Goal: Task Accomplishment & Management: Manage account settings

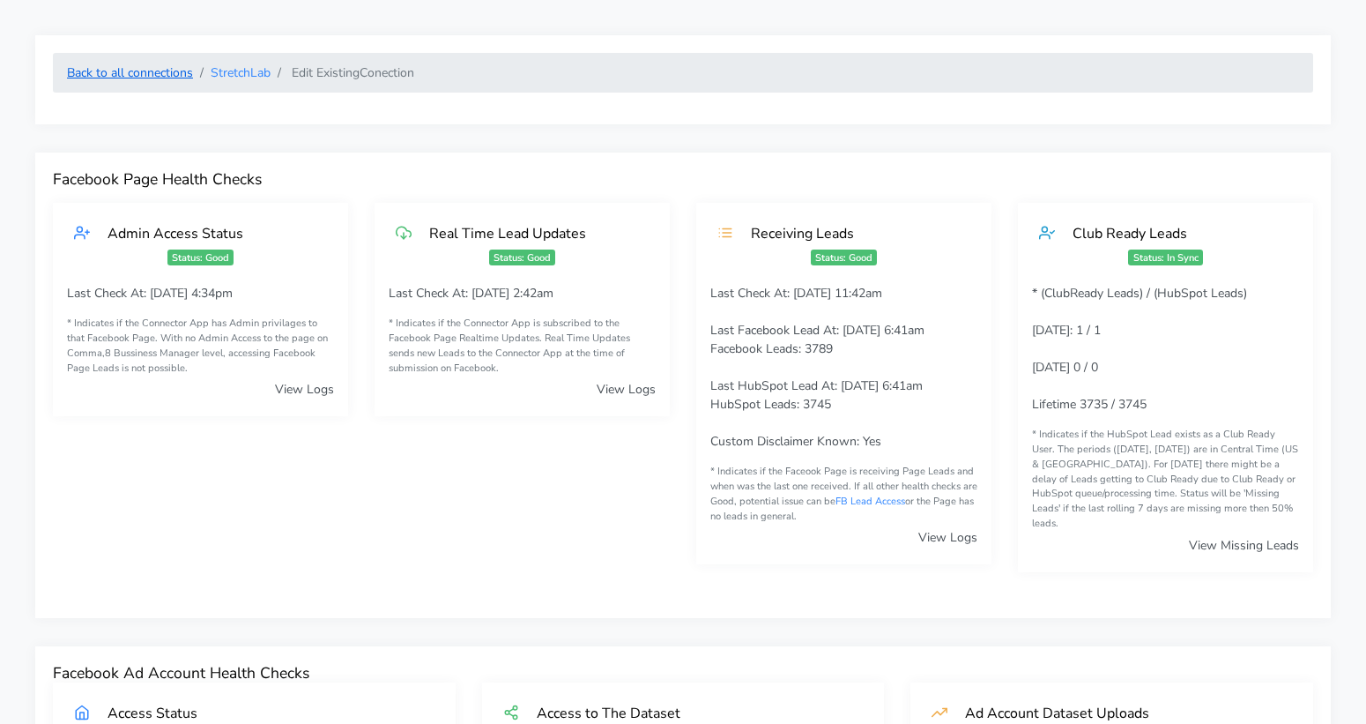
click at [172, 68] on link "Back to all connections" at bounding box center [130, 72] width 126 height 17
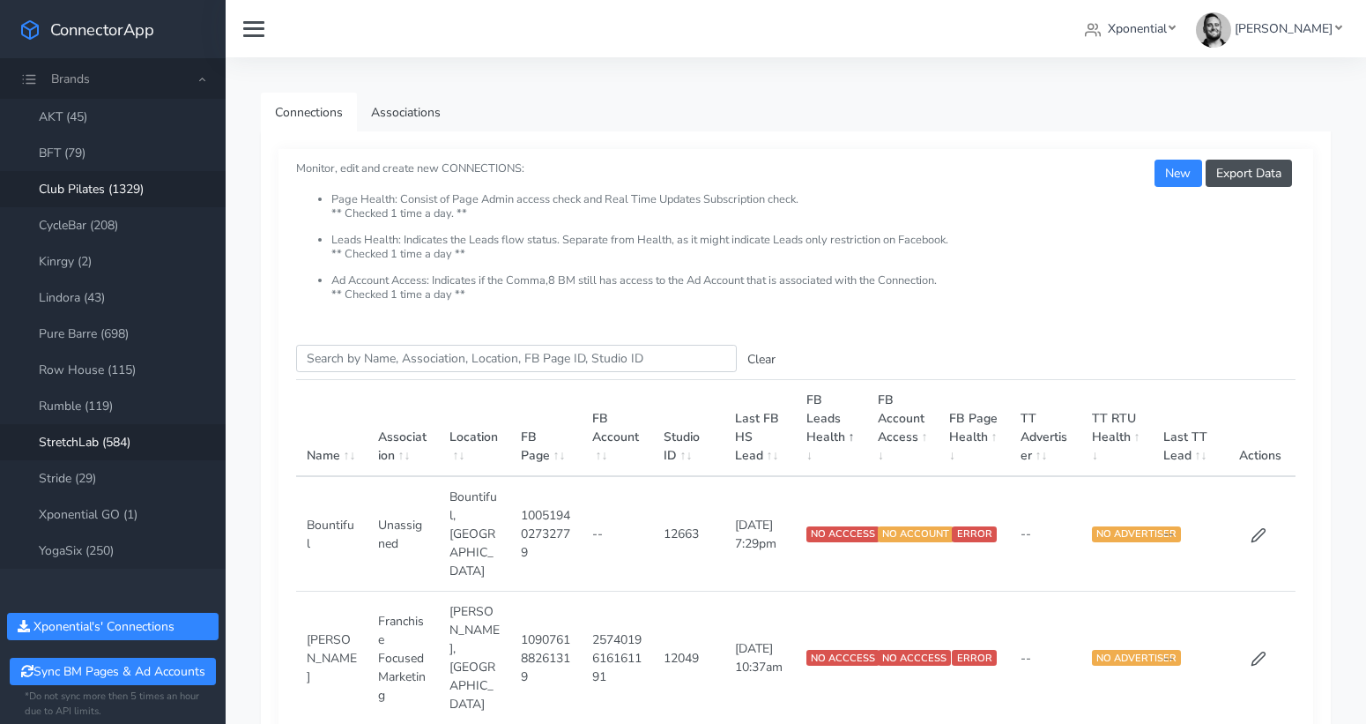
click at [110, 194] on link "Club Pilates (1329)" at bounding box center [113, 189] width 226 height 36
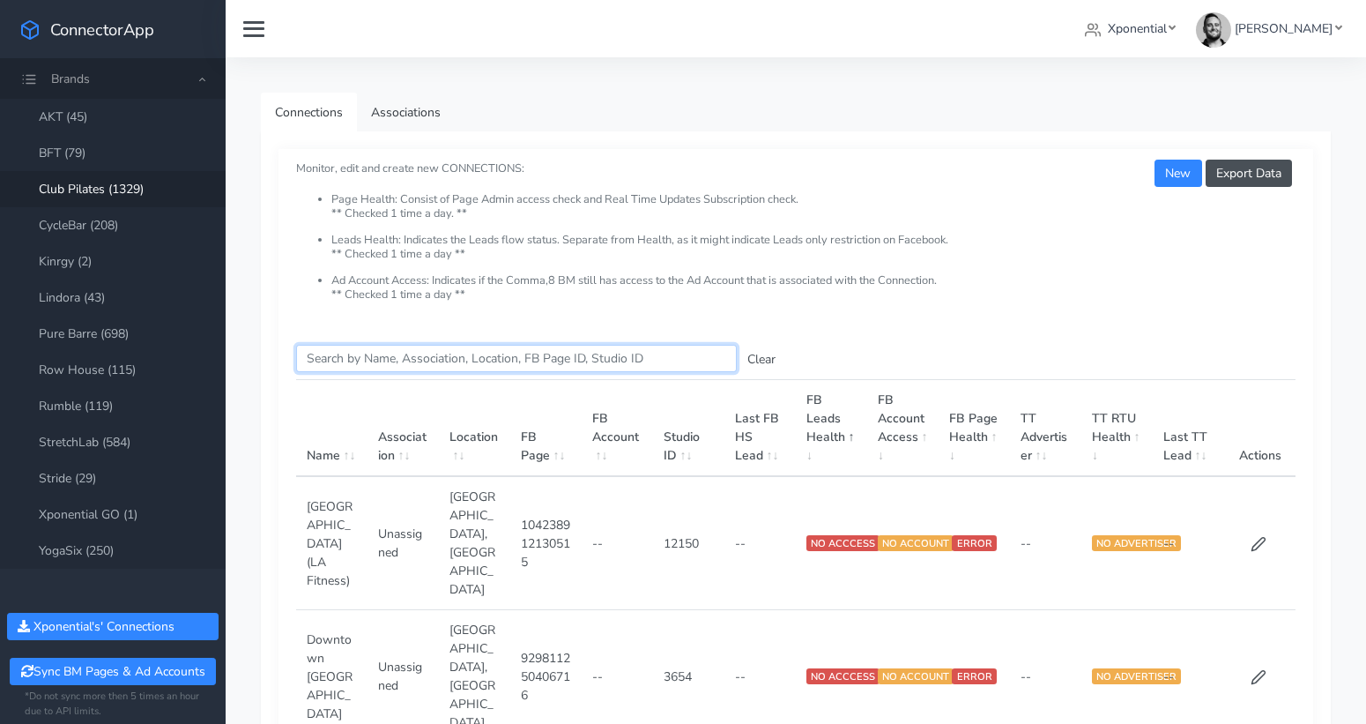
click at [329, 346] on input "Search this table" at bounding box center [516, 358] width 441 height 27
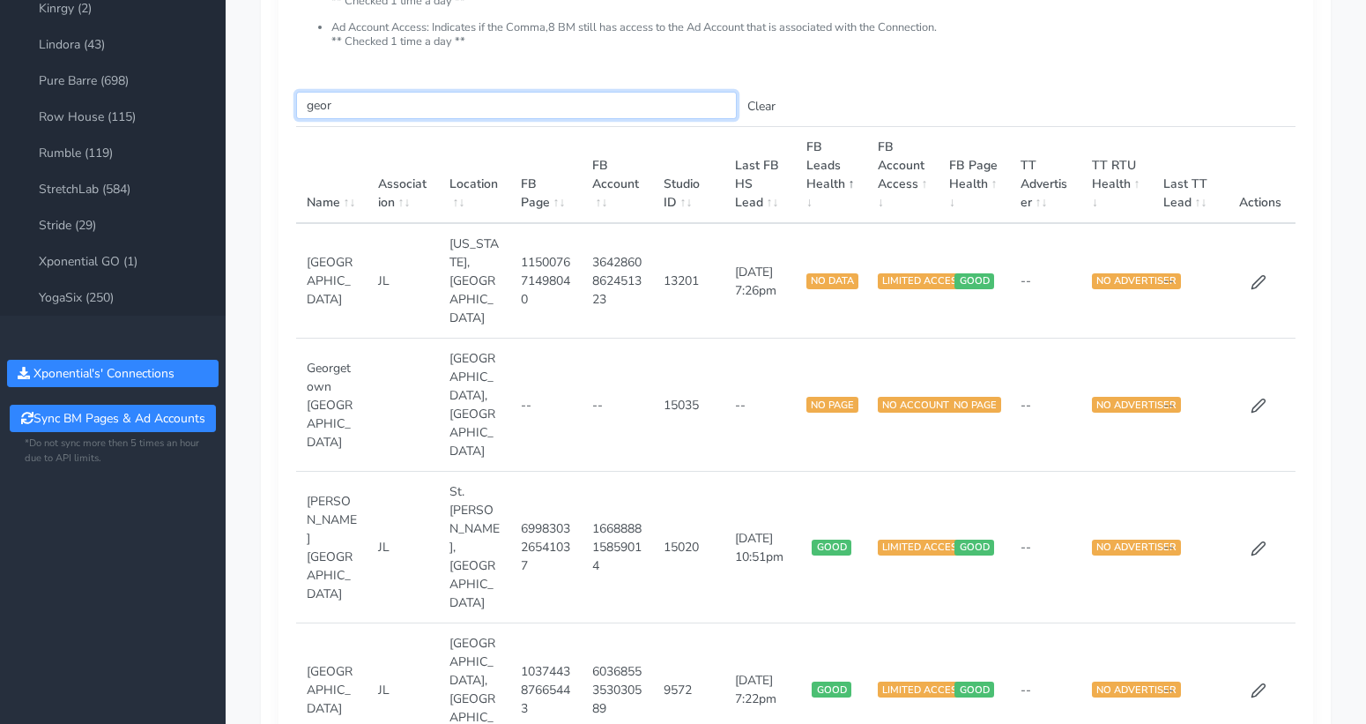
scroll to position [251, 0]
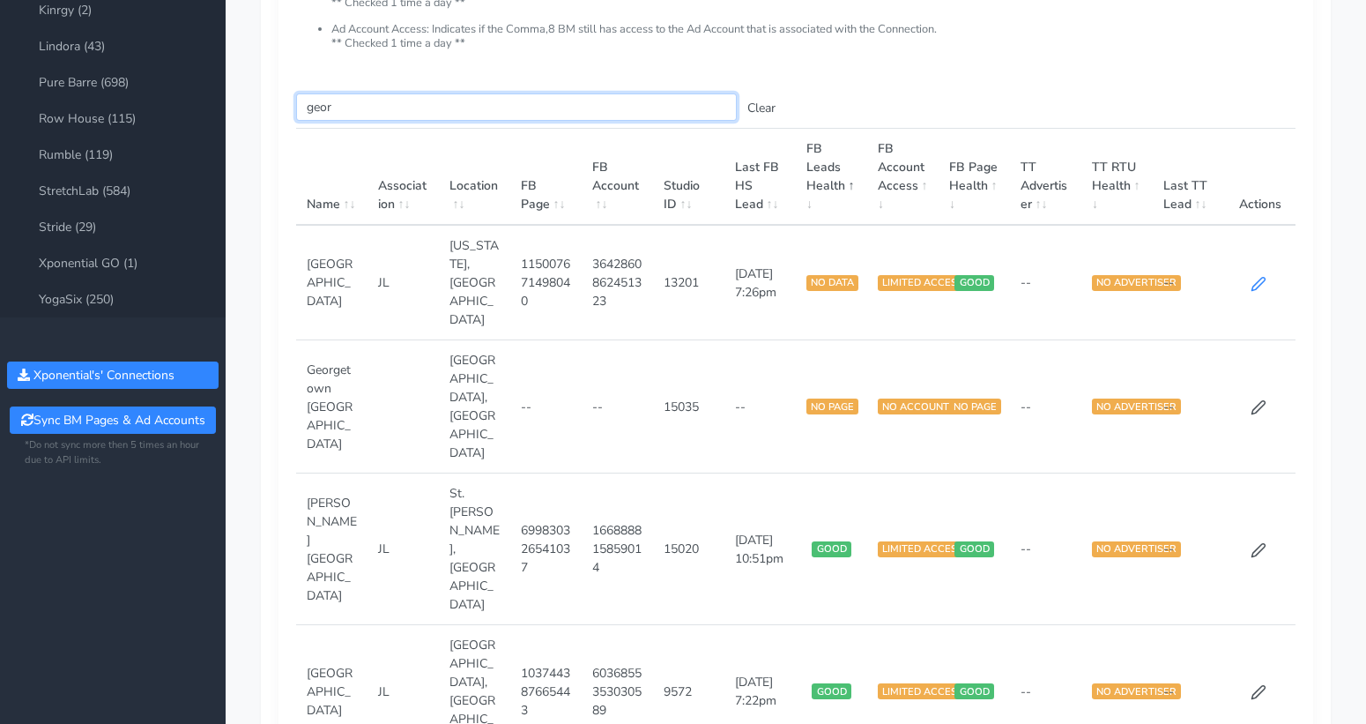
type input "geor"
click at [1256, 276] on icon at bounding box center [1259, 284] width 16 height 16
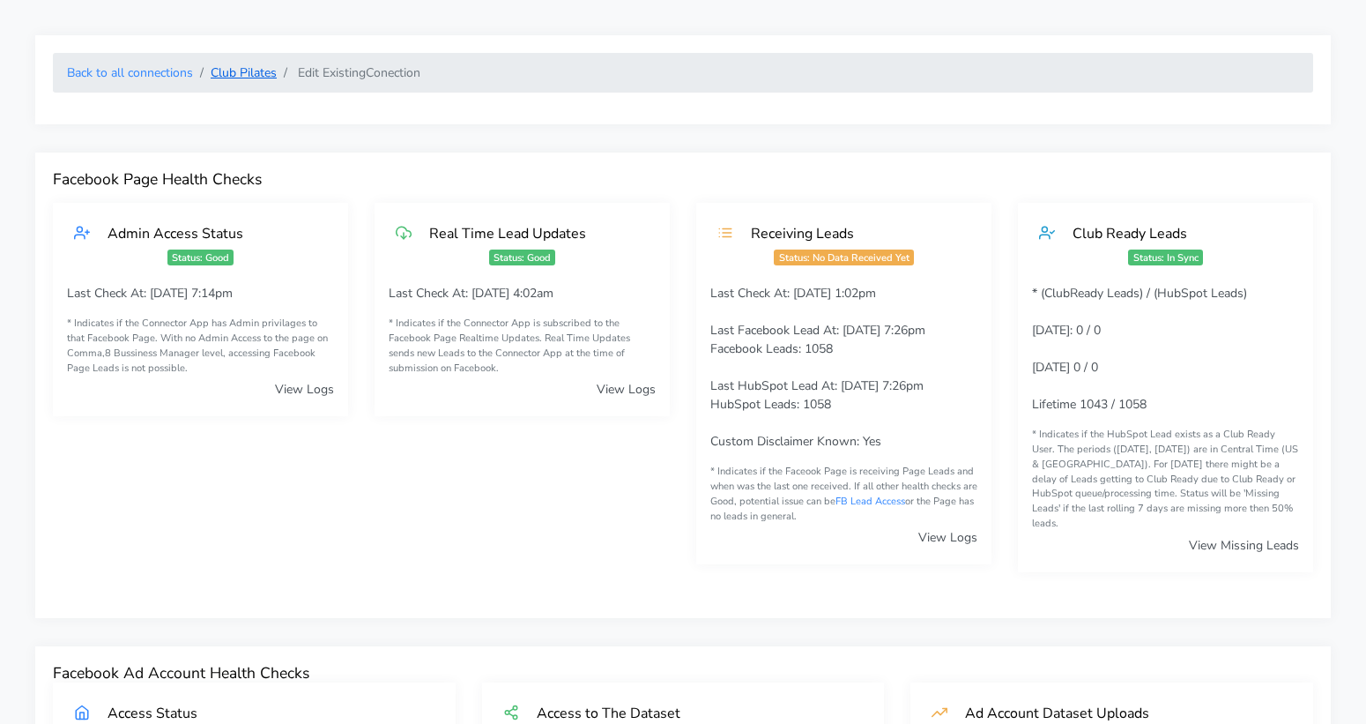
click at [224, 69] on link "Club Pilates" at bounding box center [244, 72] width 66 height 17
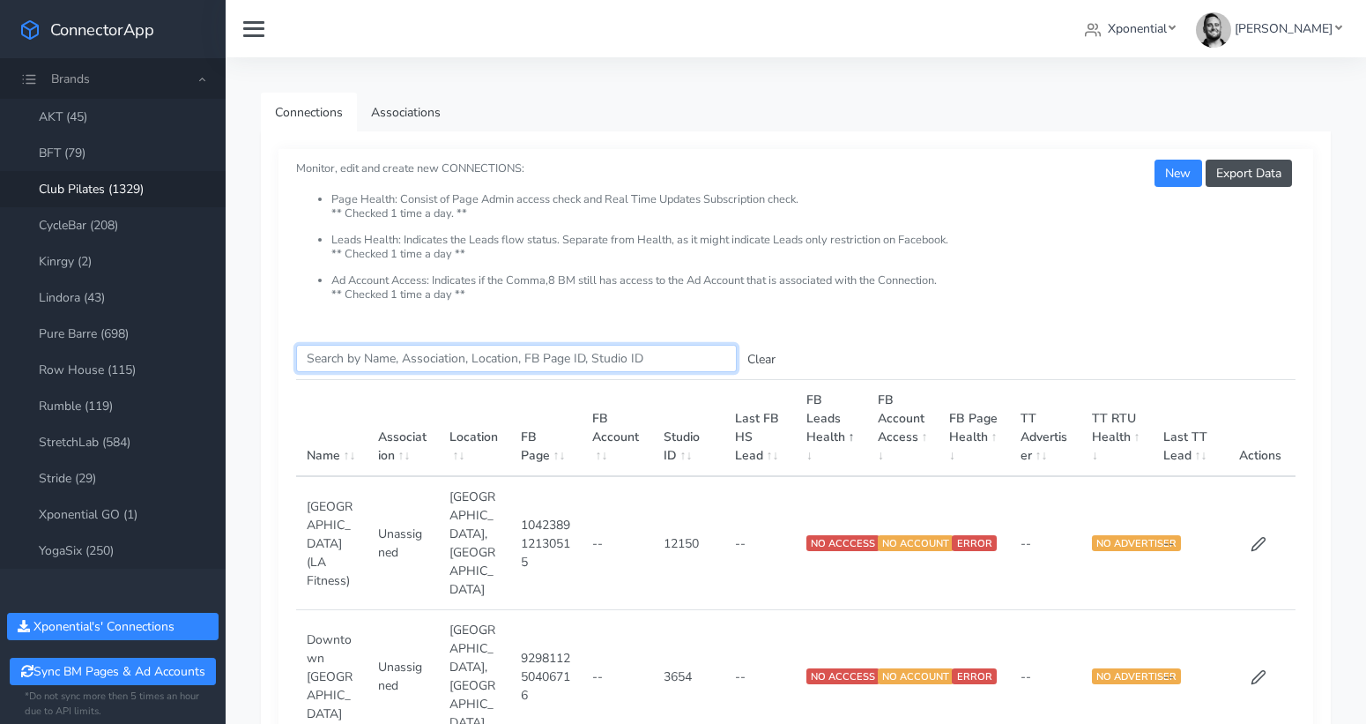
click at [365, 361] on input "Search this table" at bounding box center [516, 358] width 441 height 27
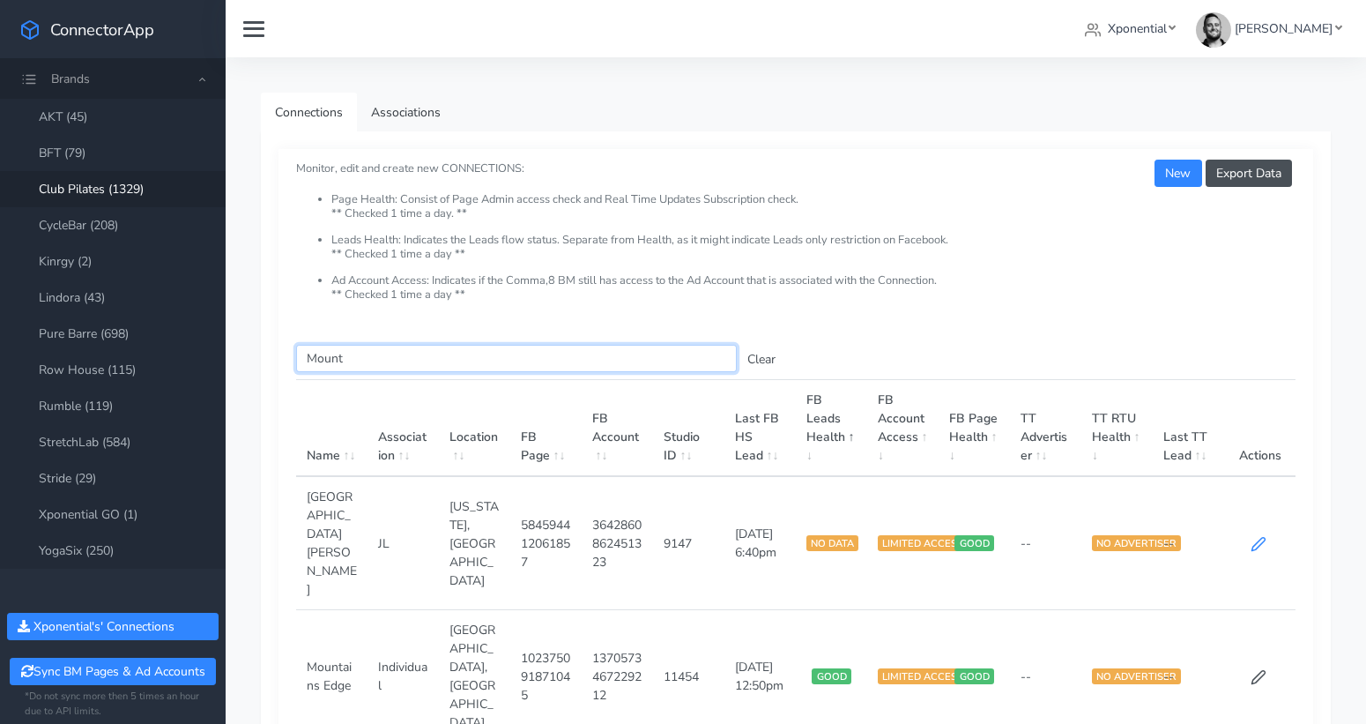
type input "Mount"
click at [1259, 536] on icon at bounding box center [1259, 544] width 16 height 16
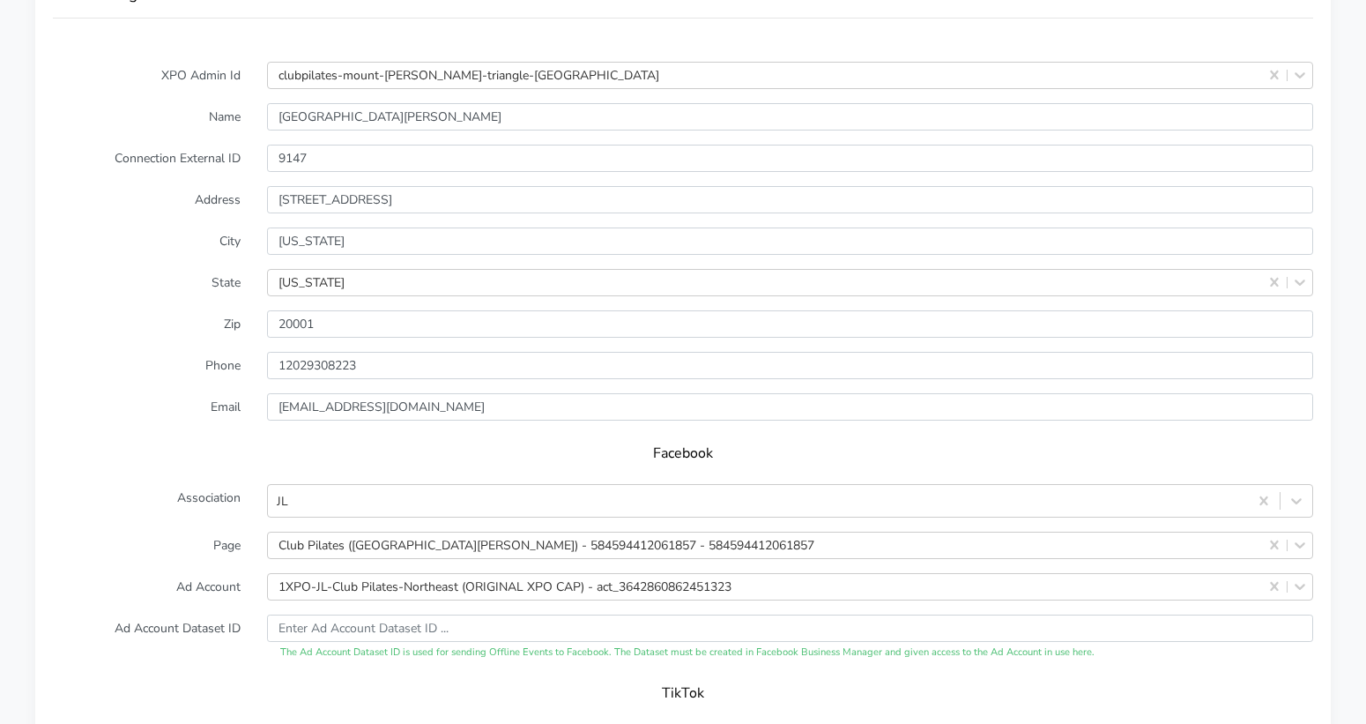
scroll to position [1489, 0]
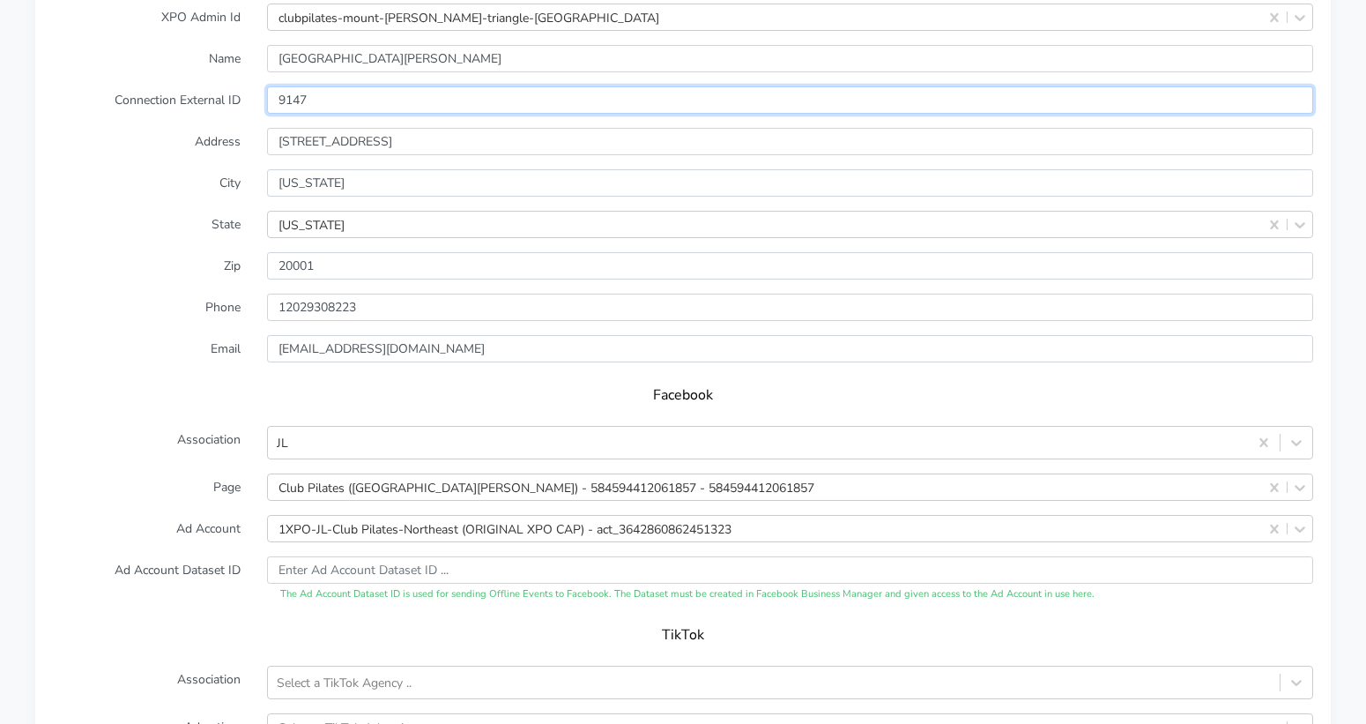
click at [312, 86] on input "9147" at bounding box center [790, 99] width 1046 height 27
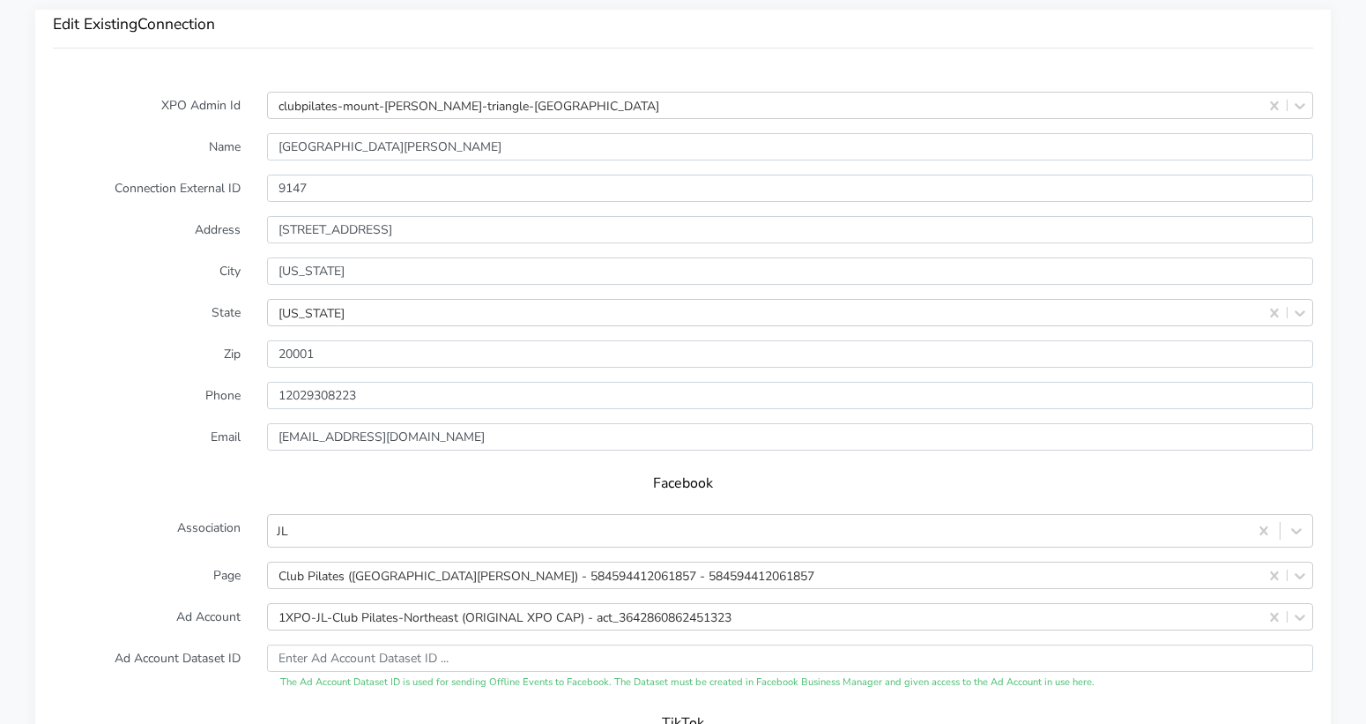
click at [163, 299] on label "State" at bounding box center [147, 312] width 214 height 27
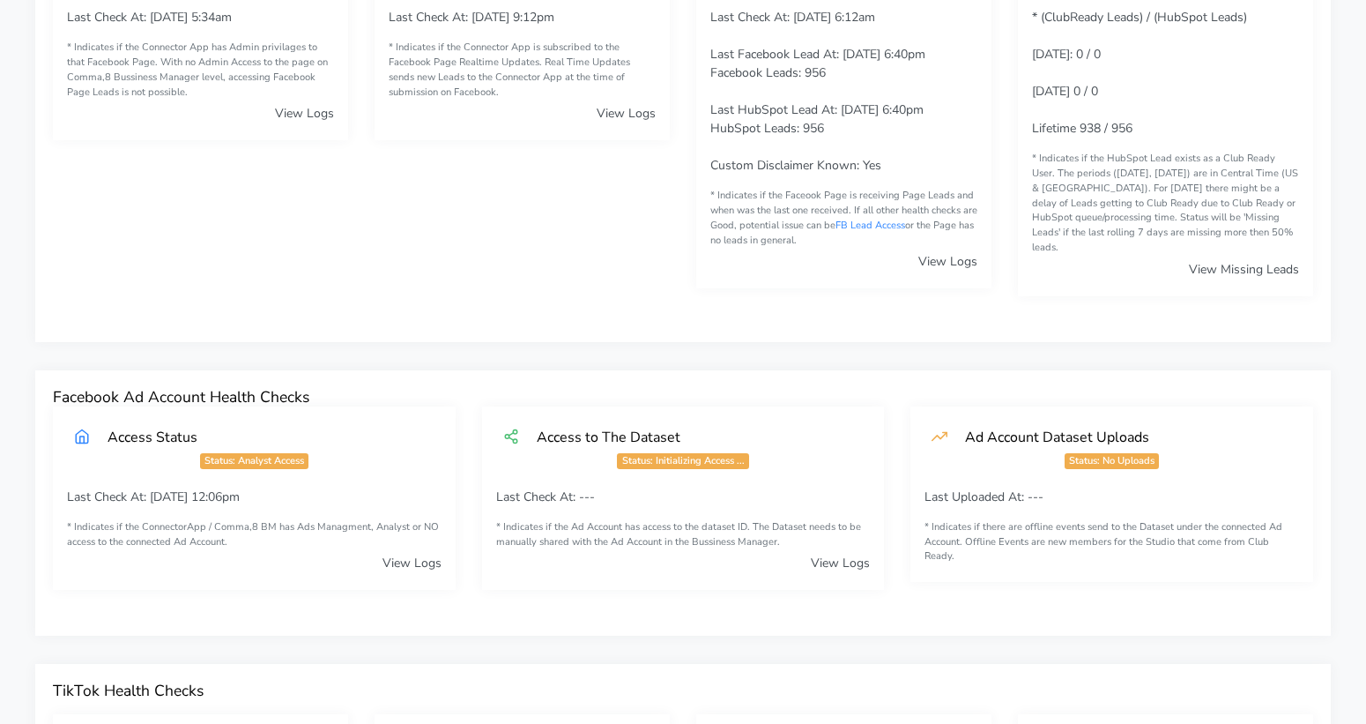
scroll to position [0, 0]
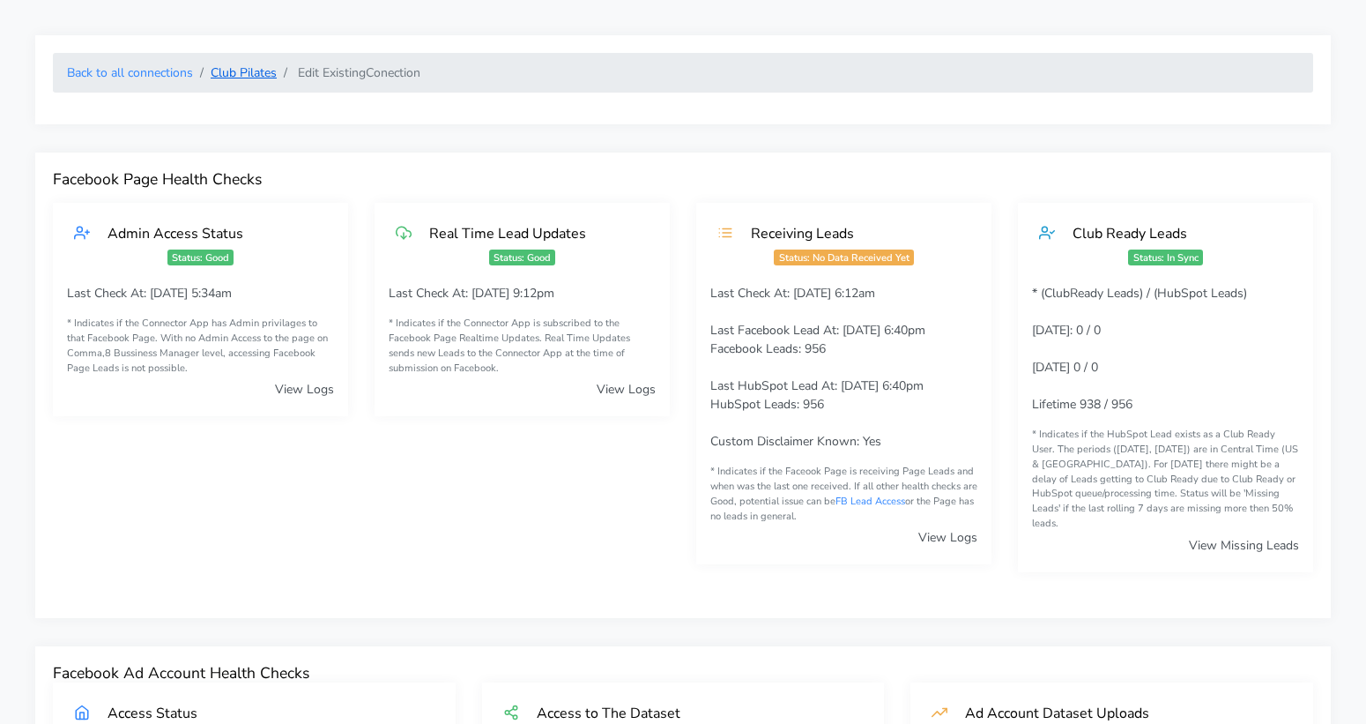
click at [240, 65] on link "Club Pilates" at bounding box center [244, 72] width 66 height 17
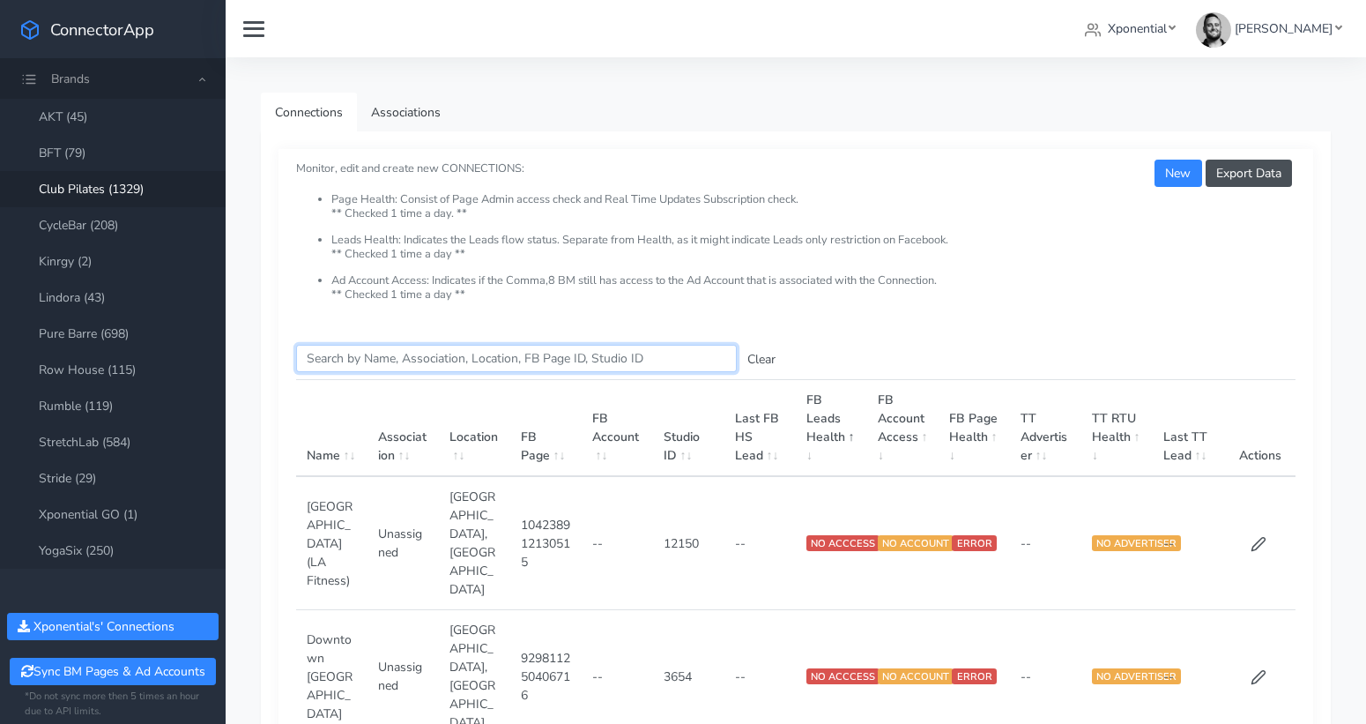
click at [346, 351] on input "Search this table" at bounding box center [516, 358] width 441 height 27
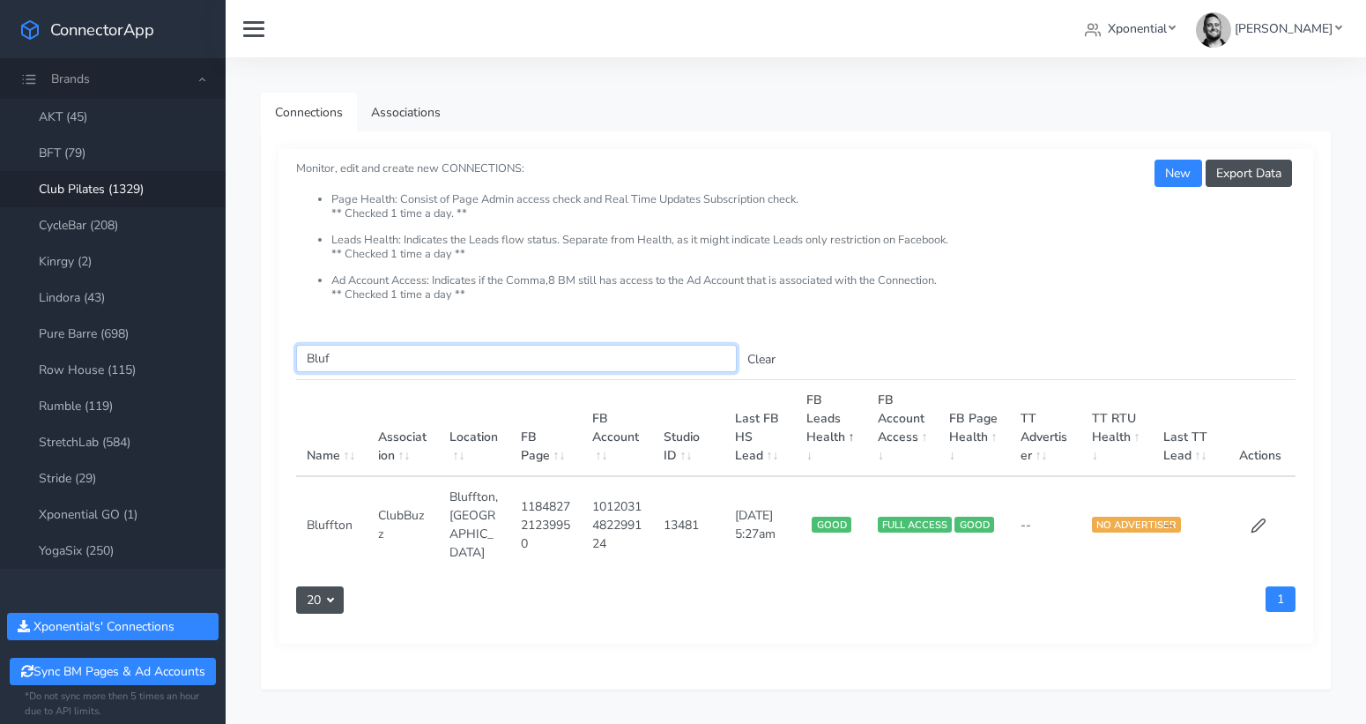
type input "Bluf"
click at [1256, 517] on icon at bounding box center [1259, 525] width 16 height 16
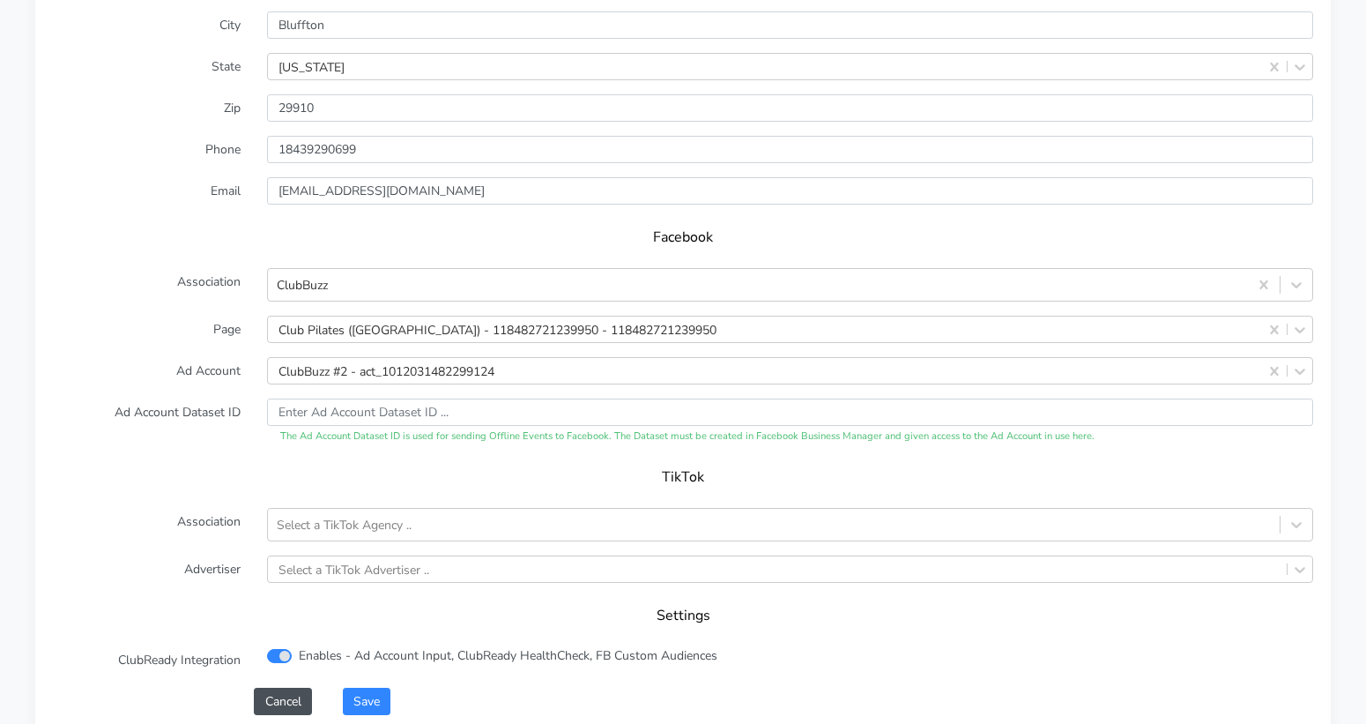
scroll to position [1699, 0]
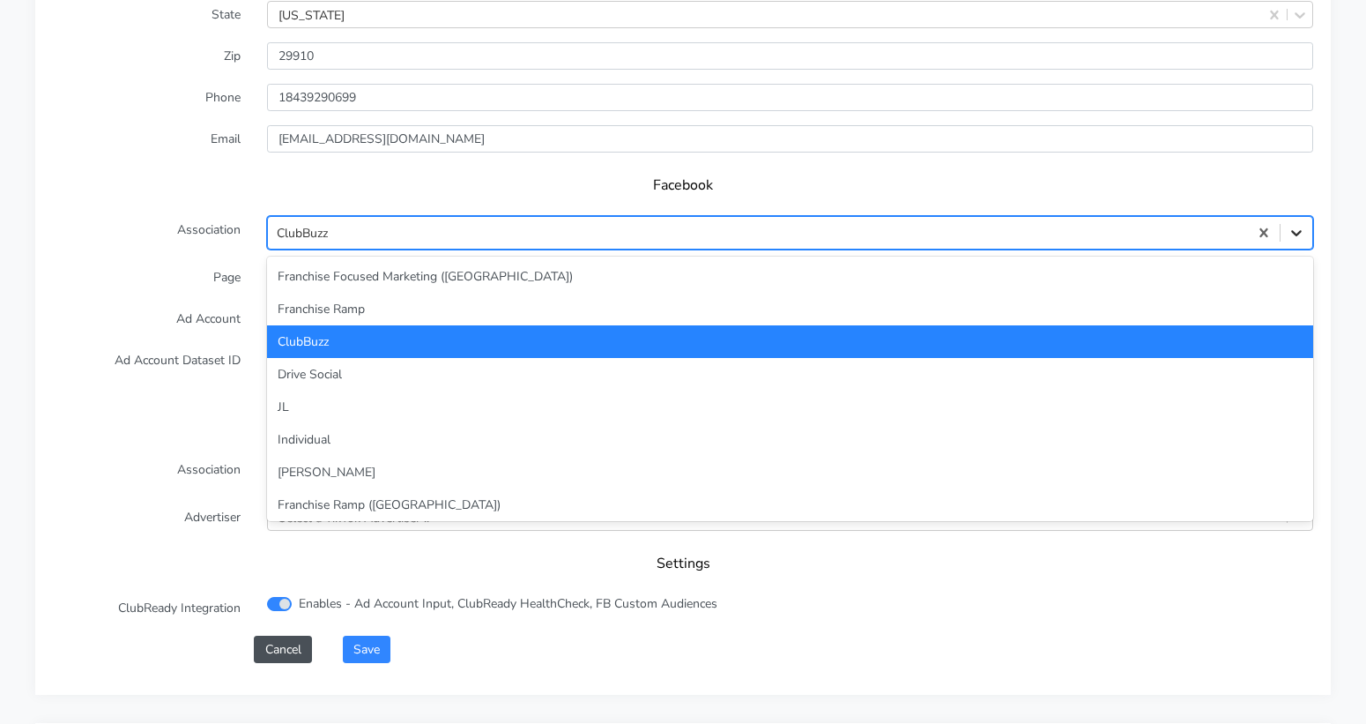
click at [1290, 224] on icon at bounding box center [1297, 233] width 18 height 18
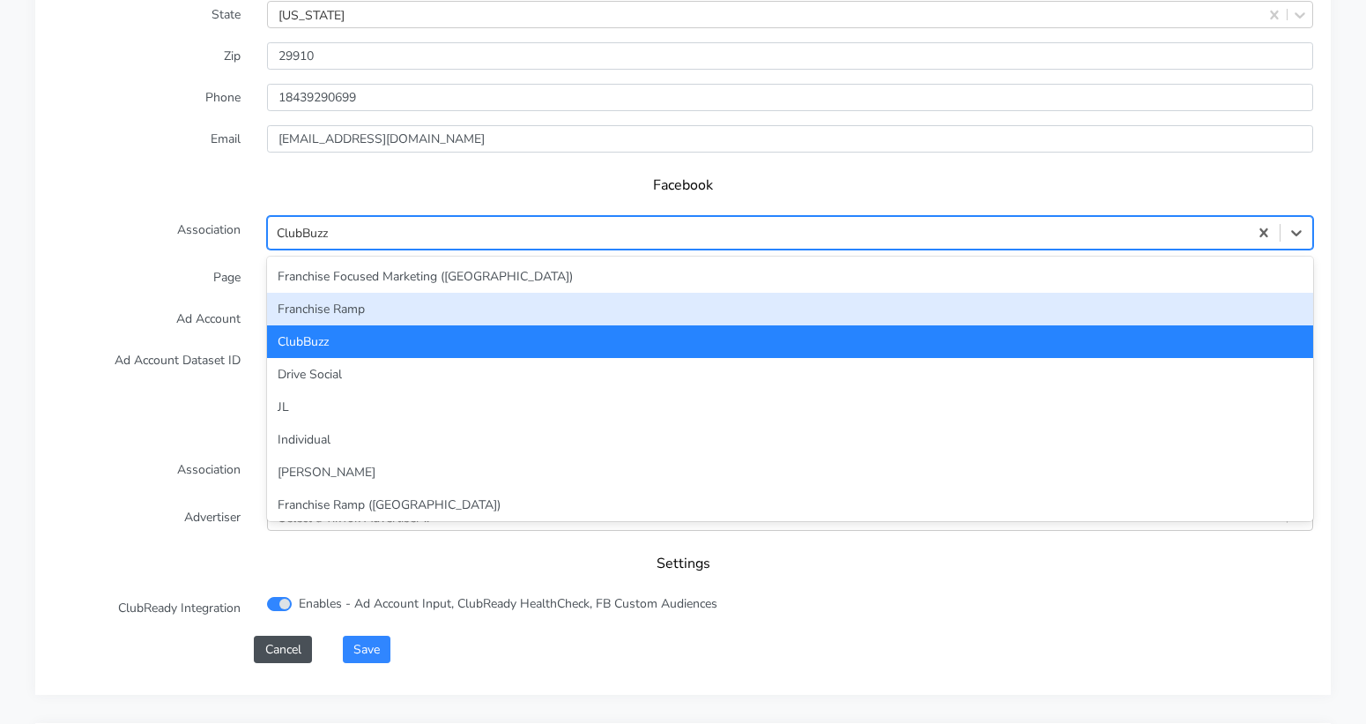
click at [894, 293] on div "Franchise Ramp" at bounding box center [790, 309] width 1046 height 33
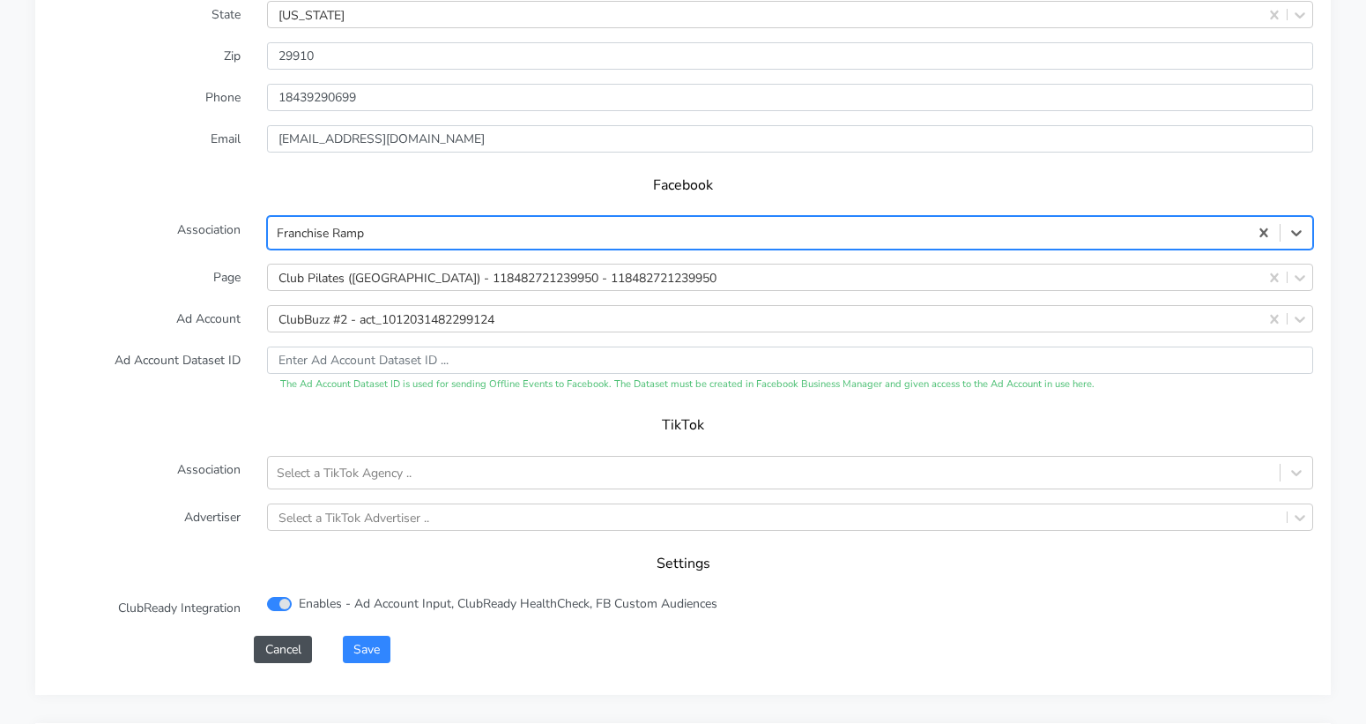
click at [215, 346] on label "Ad Account Dataset ID" at bounding box center [147, 369] width 214 height 46
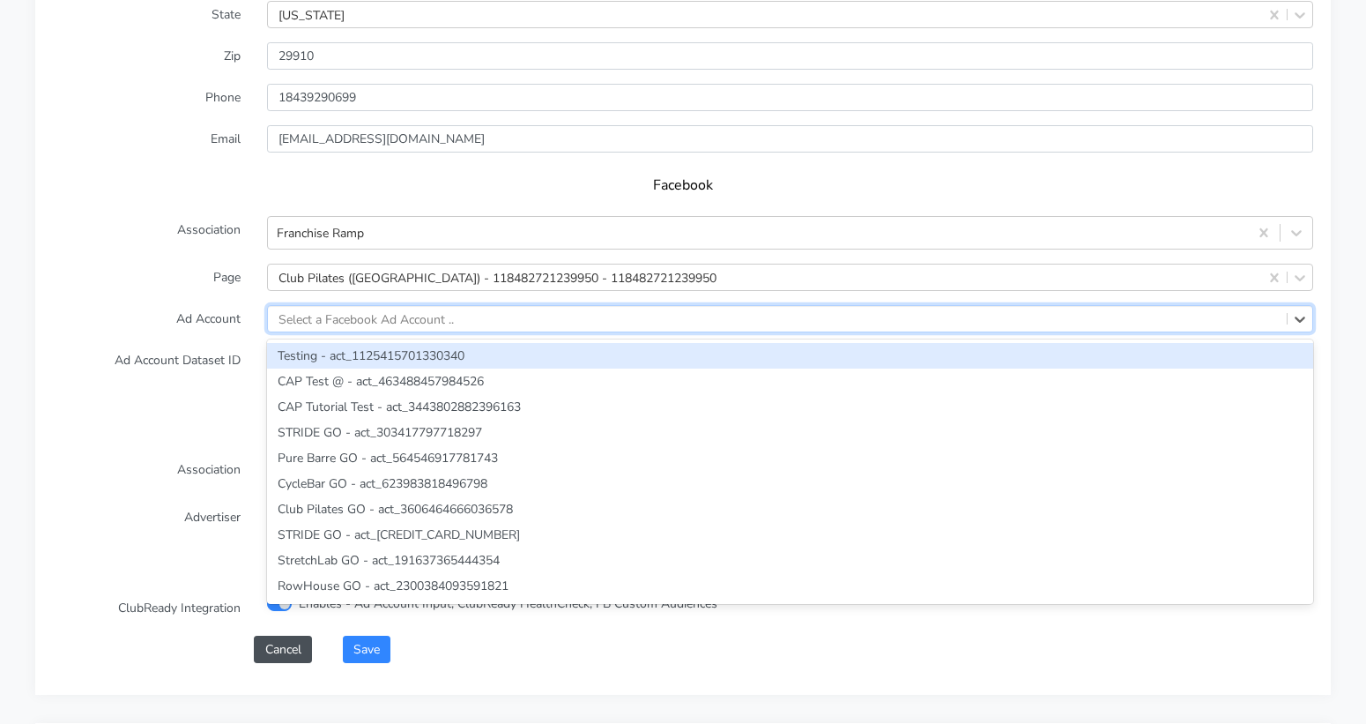
click at [716, 306] on div "Select a Facebook Ad Account .." at bounding box center [777, 319] width 1019 height 26
paste input "1192503929392242"
type input "1192503929392242"
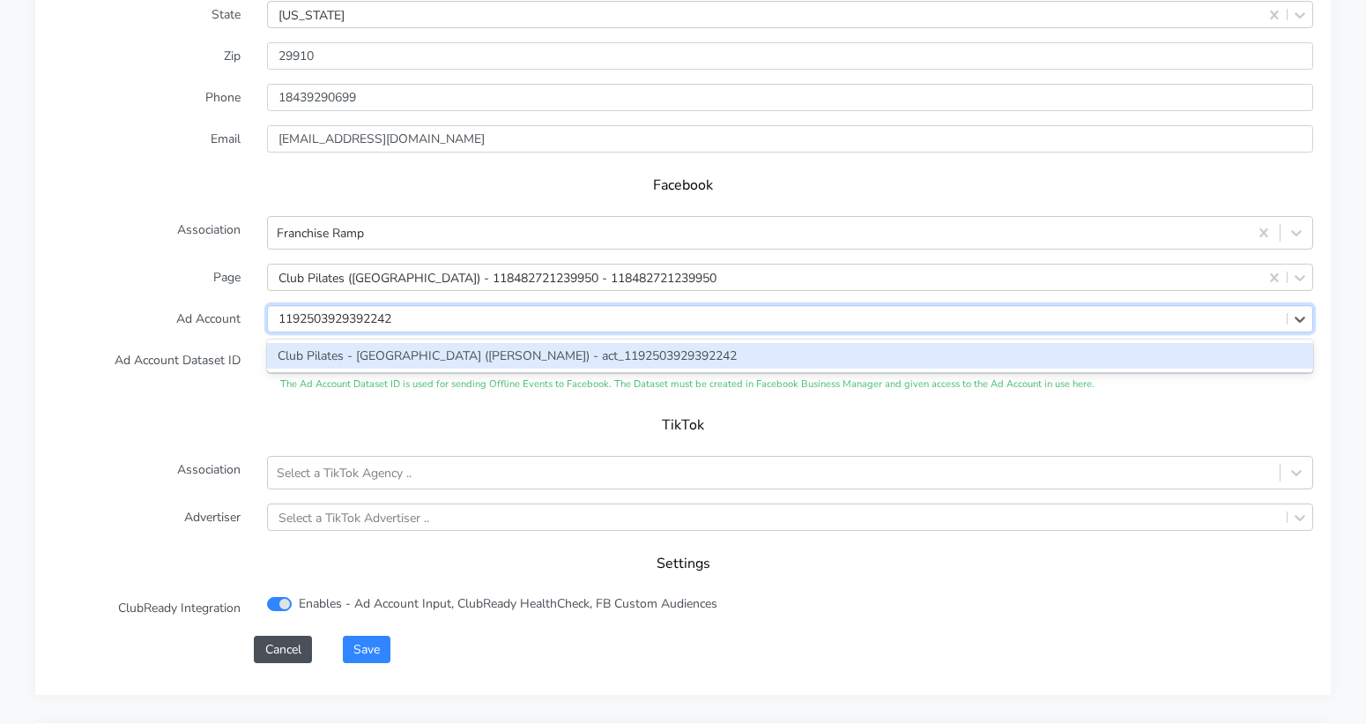
click at [492, 343] on div "Club Pilates - [GEOGRAPHIC_DATA] ([PERSON_NAME]) - act_1192503929392242" at bounding box center [790, 356] width 1046 height 26
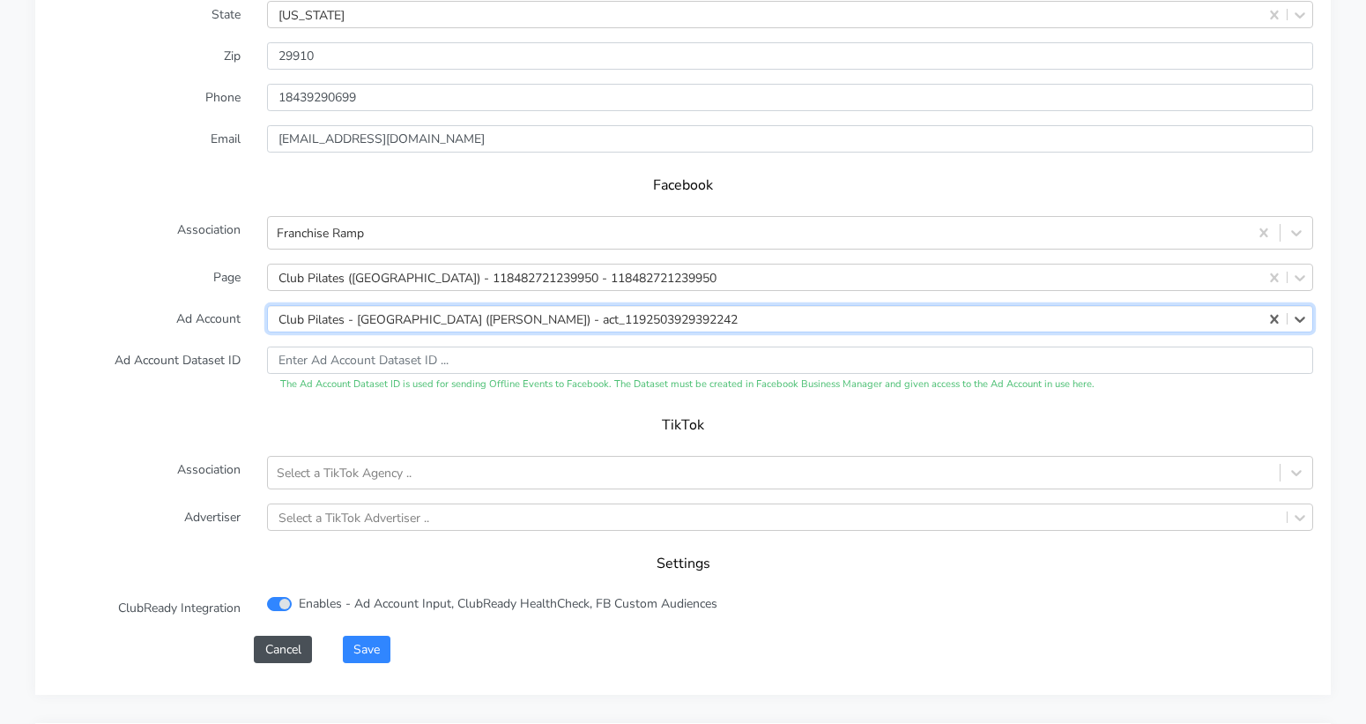
click at [237, 374] on form "XPO Admin Id clubpilates-bluffton Name Bluffton Connection External ID 13481 Ad…" at bounding box center [683, 228] width 1261 height 869
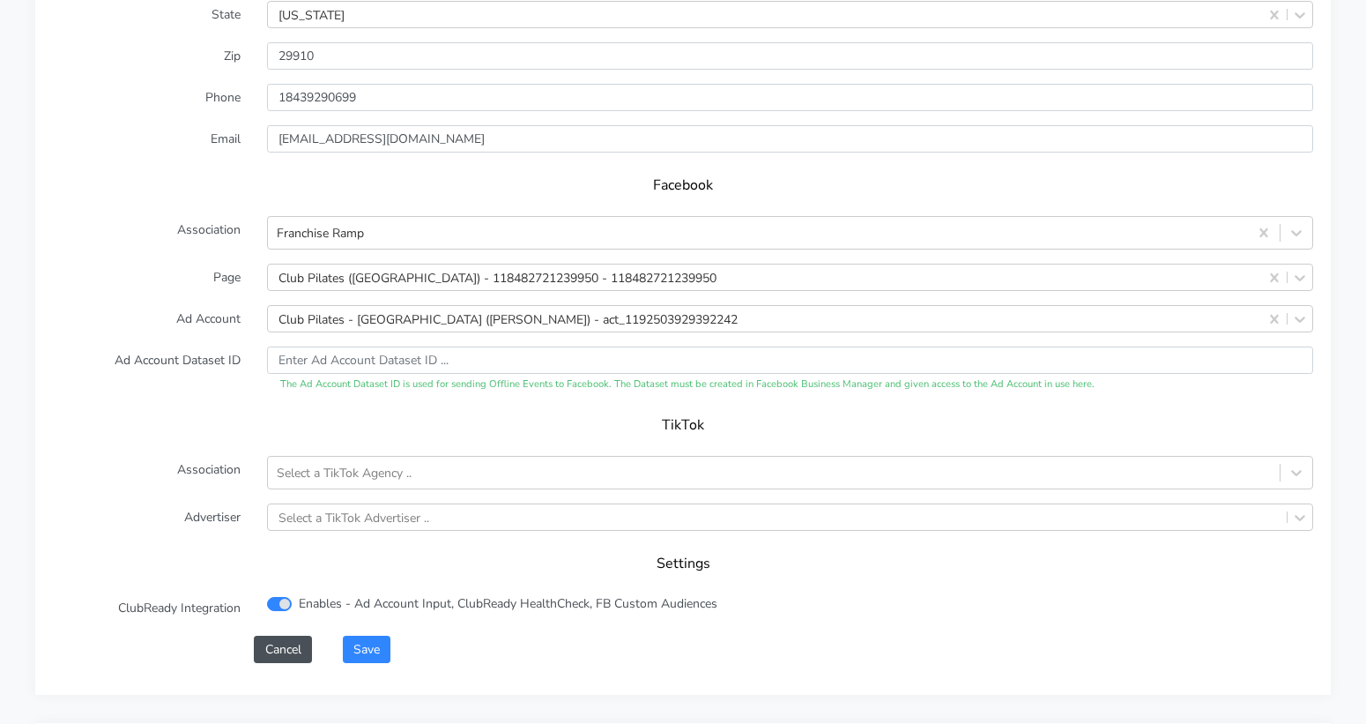
scroll to position [1757, 0]
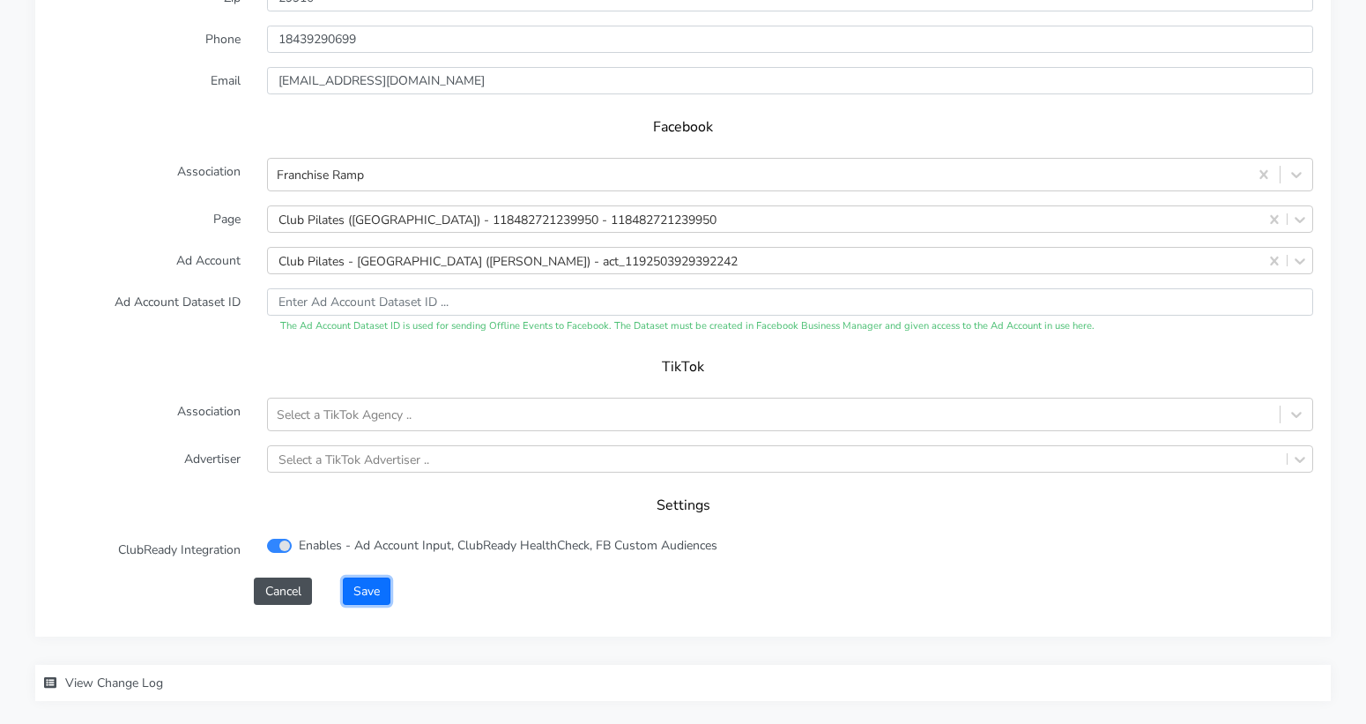
click at [354, 577] on button "Save" at bounding box center [367, 590] width 48 height 27
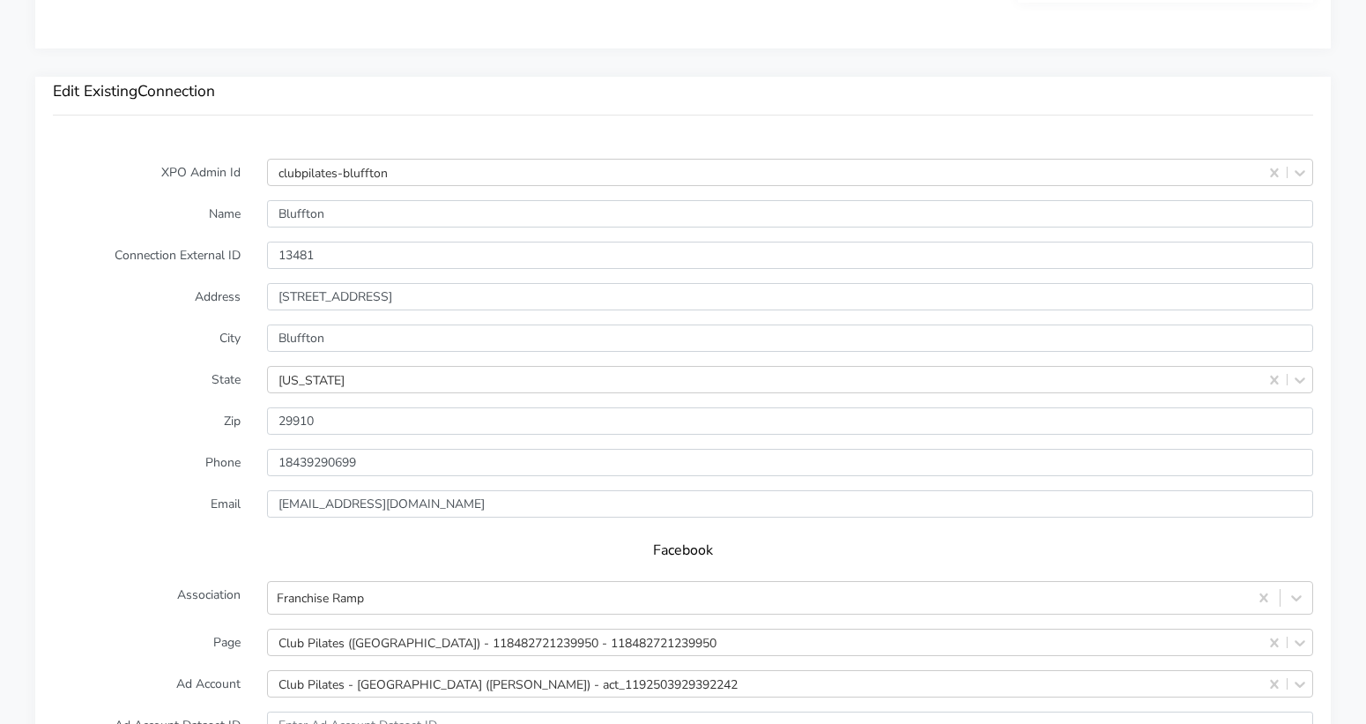
scroll to position [1323, 0]
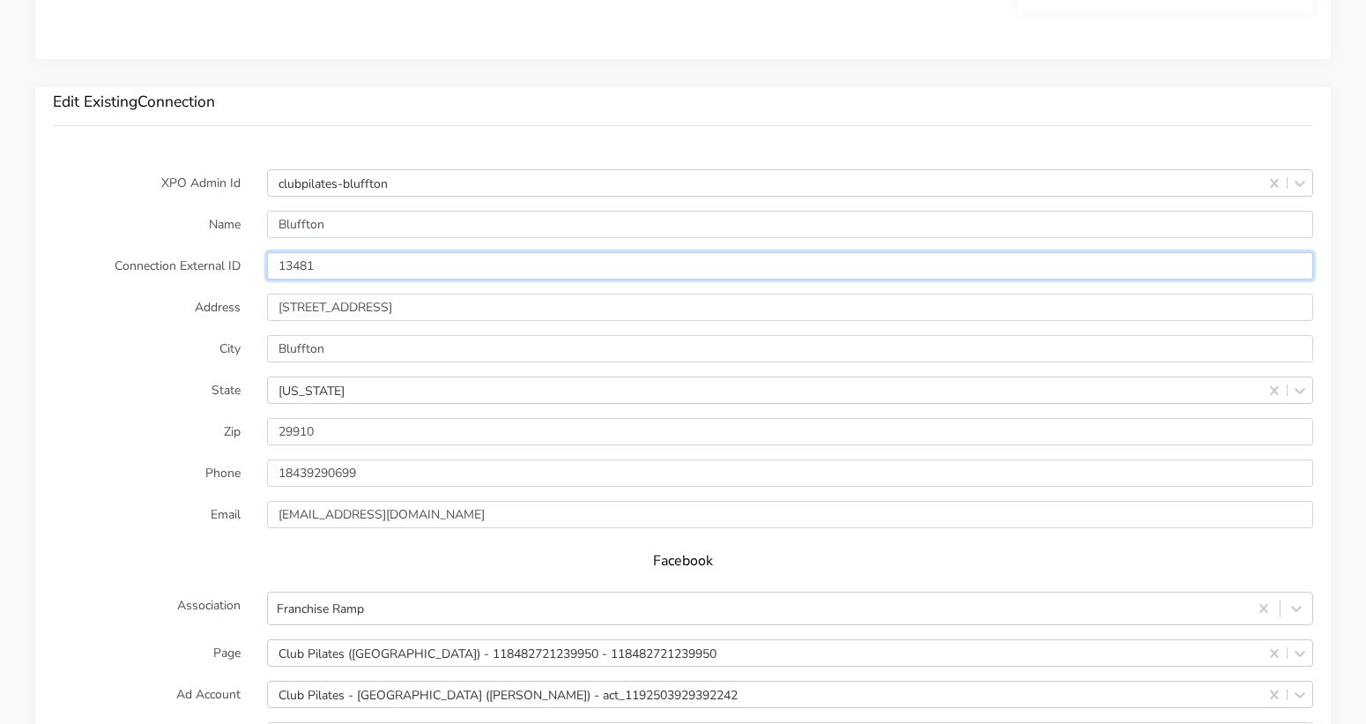
click at [367, 252] on input "13481" at bounding box center [790, 265] width 1046 height 27
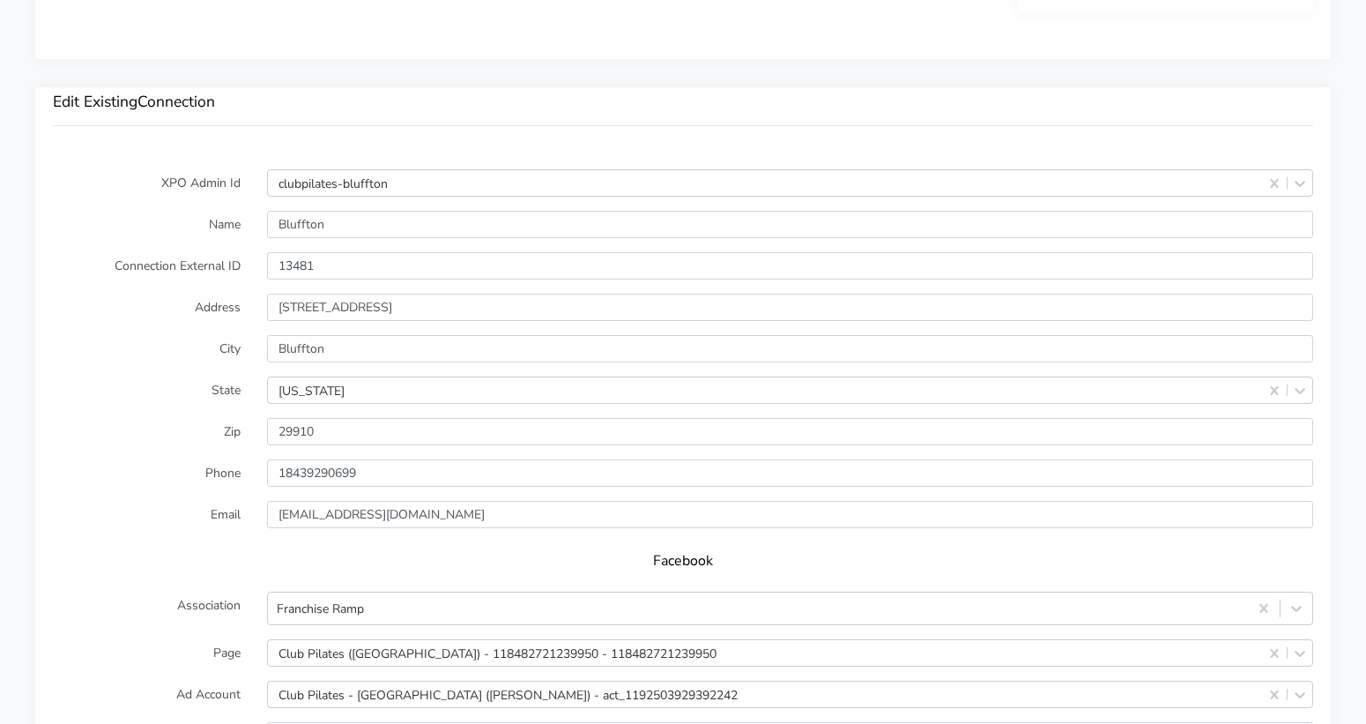
click at [174, 152] on div "XPO Admin Id clubpilates-bluffton Name Bluffton Connection External ID 13481 Ad…" at bounding box center [683, 611] width 1296 height 919
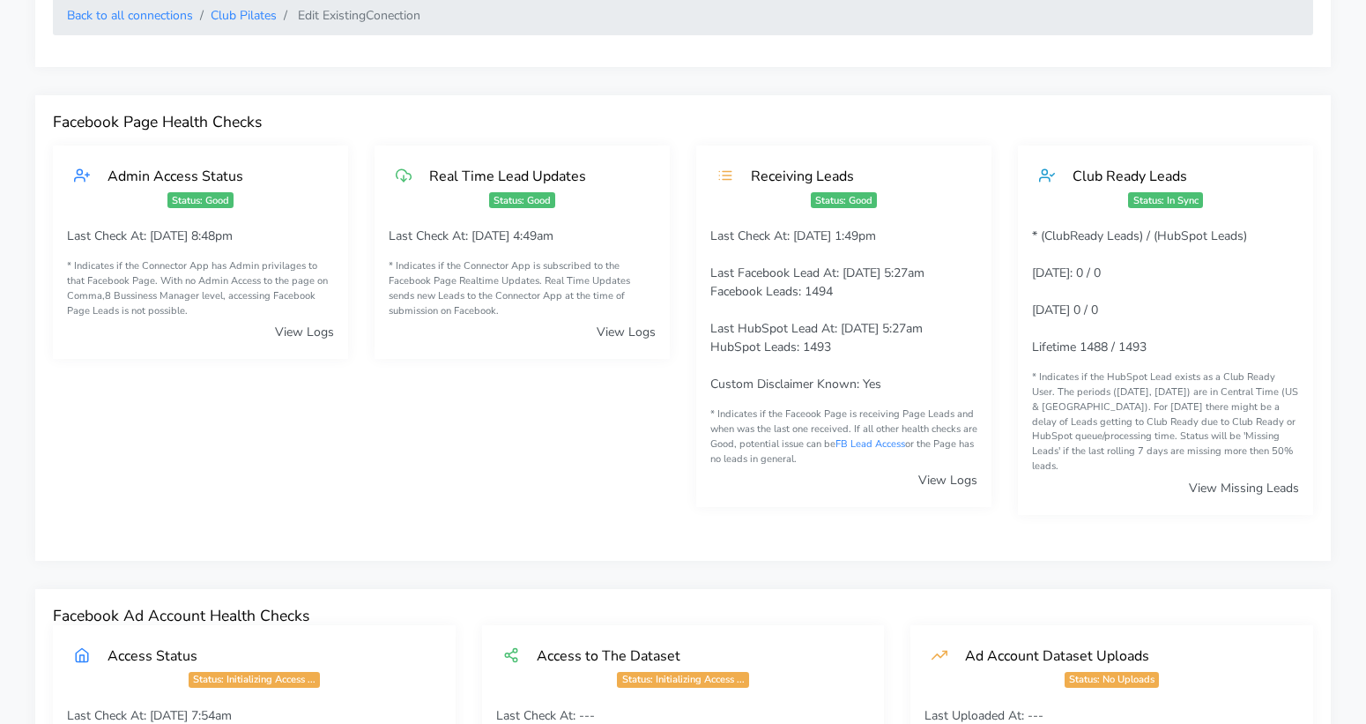
scroll to position [0, 0]
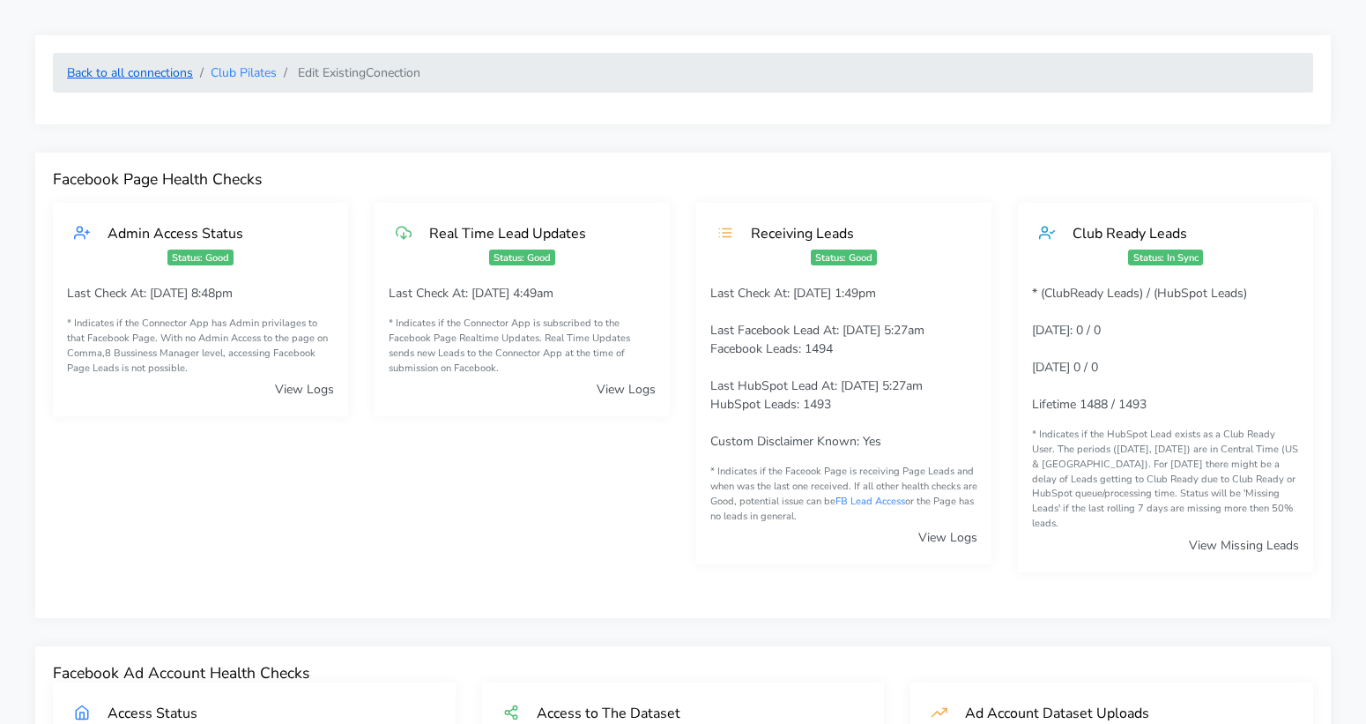
click at [166, 75] on link "Back to all connections" at bounding box center [130, 72] width 126 height 17
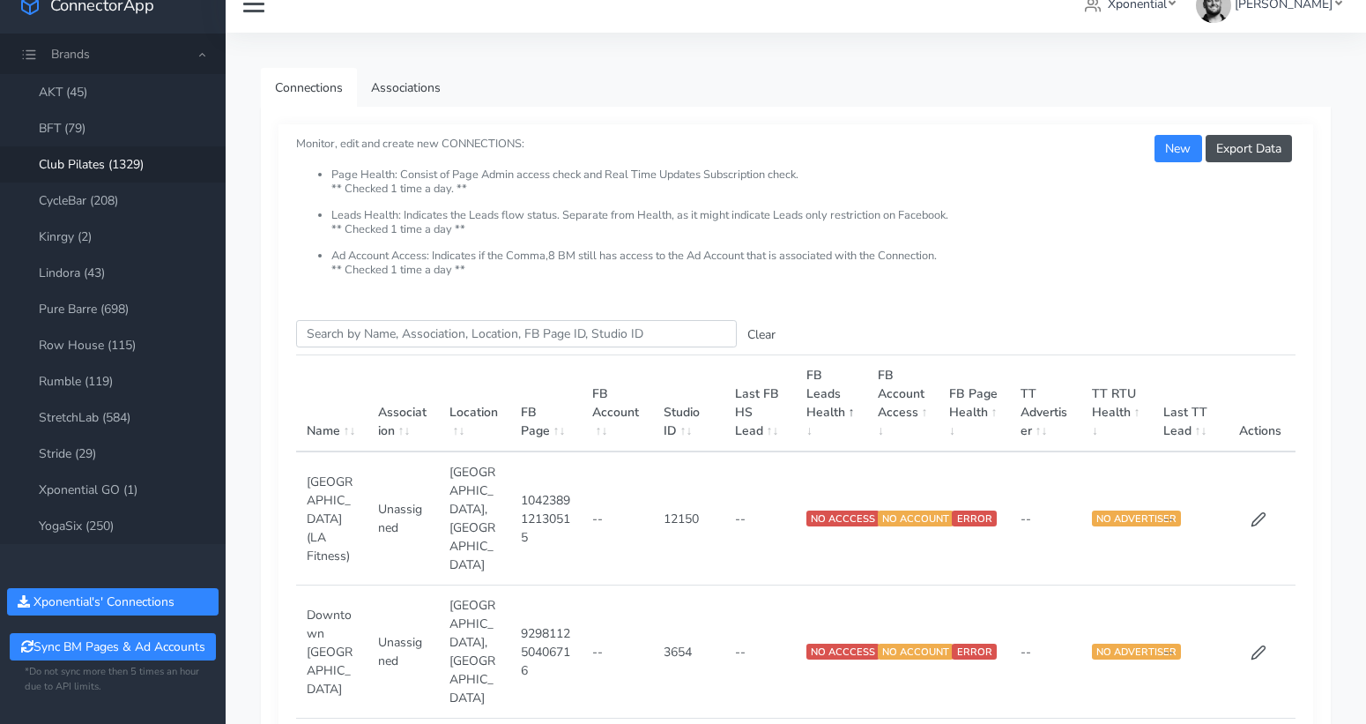
scroll to position [41, 0]
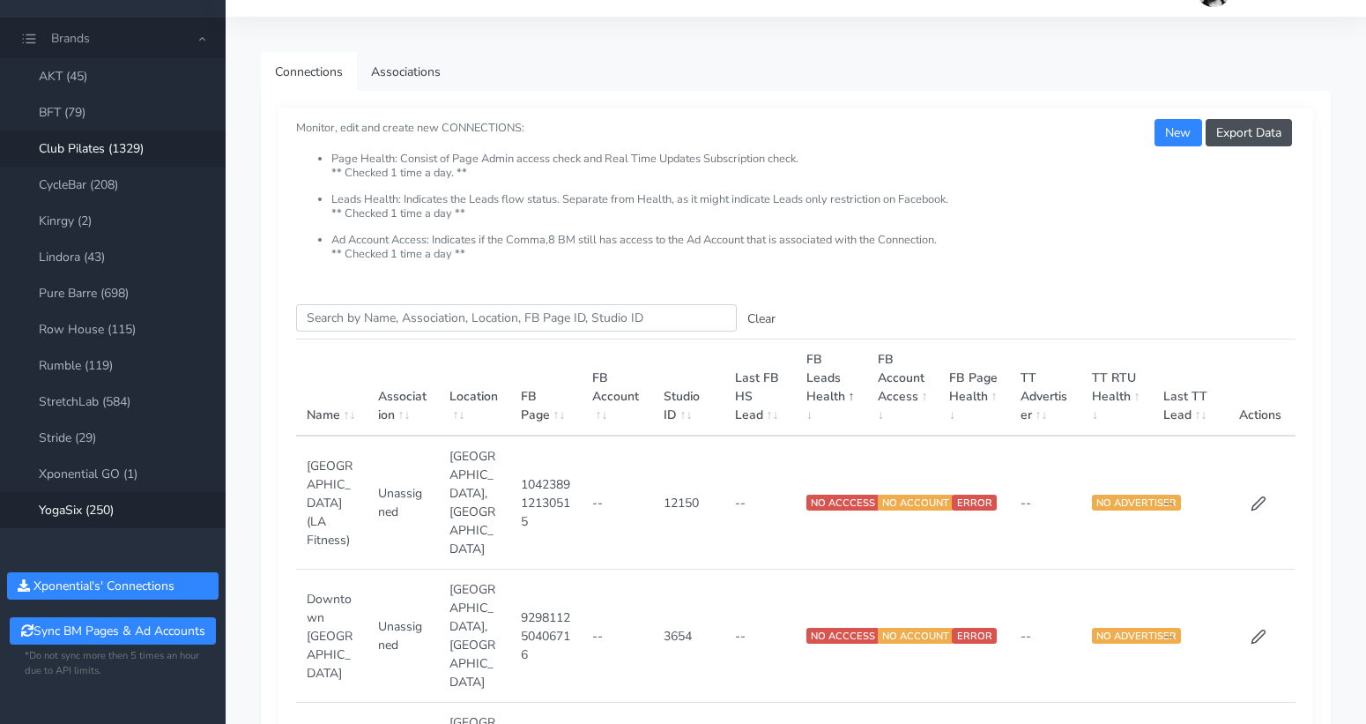
click at [102, 502] on link "YogaSix (250)" at bounding box center [113, 510] width 226 height 36
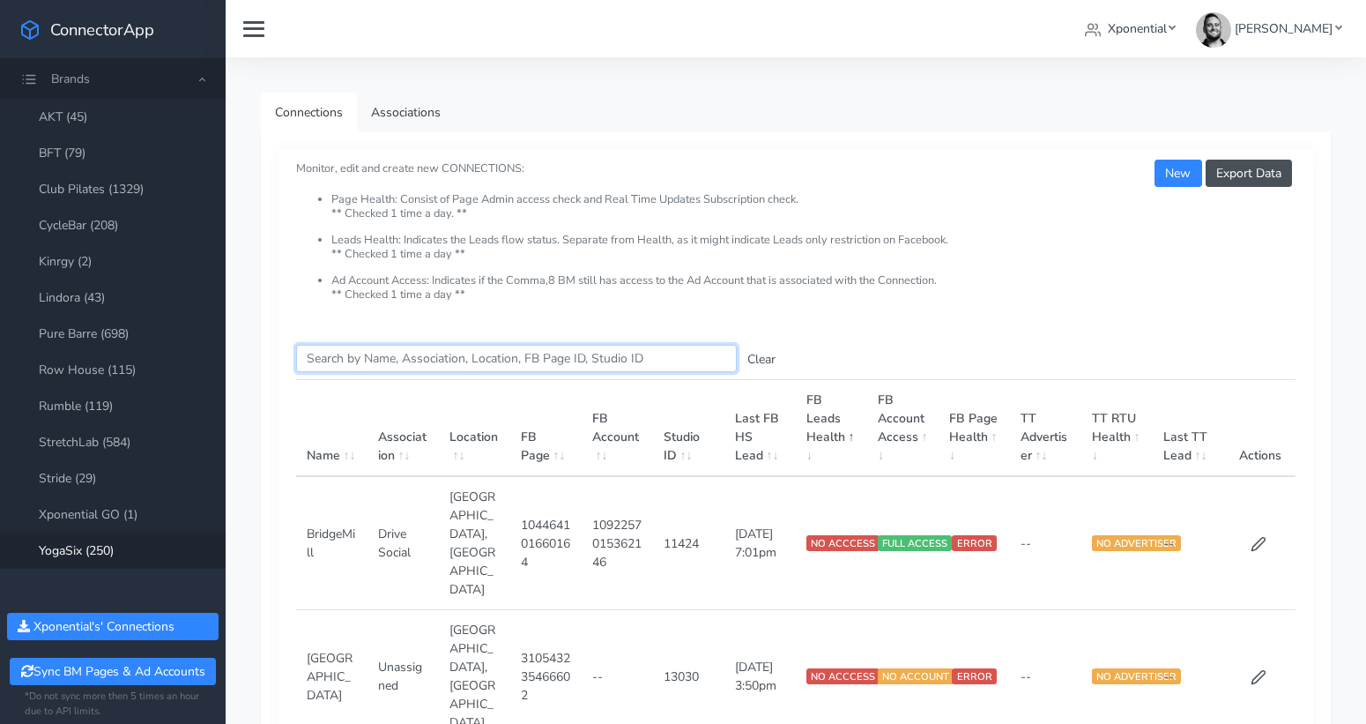
click at [411, 352] on input "Search this table" at bounding box center [516, 358] width 441 height 27
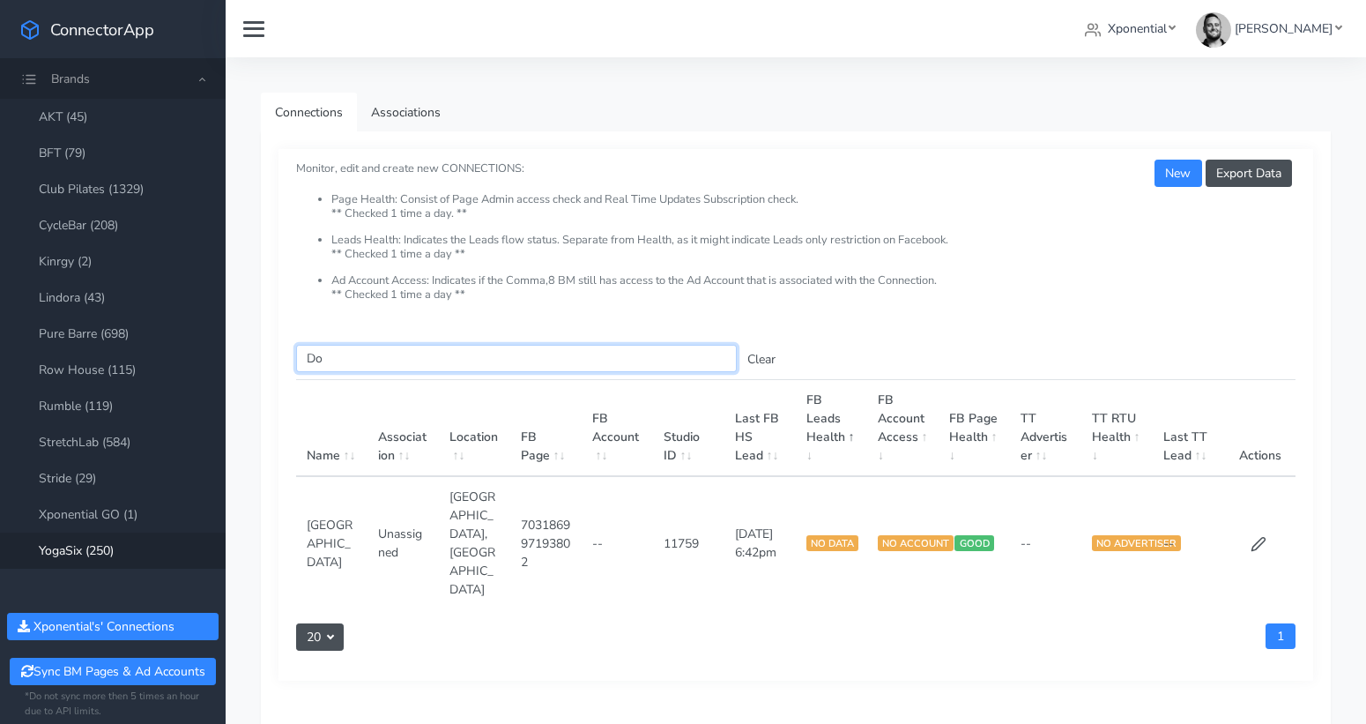
type input "D"
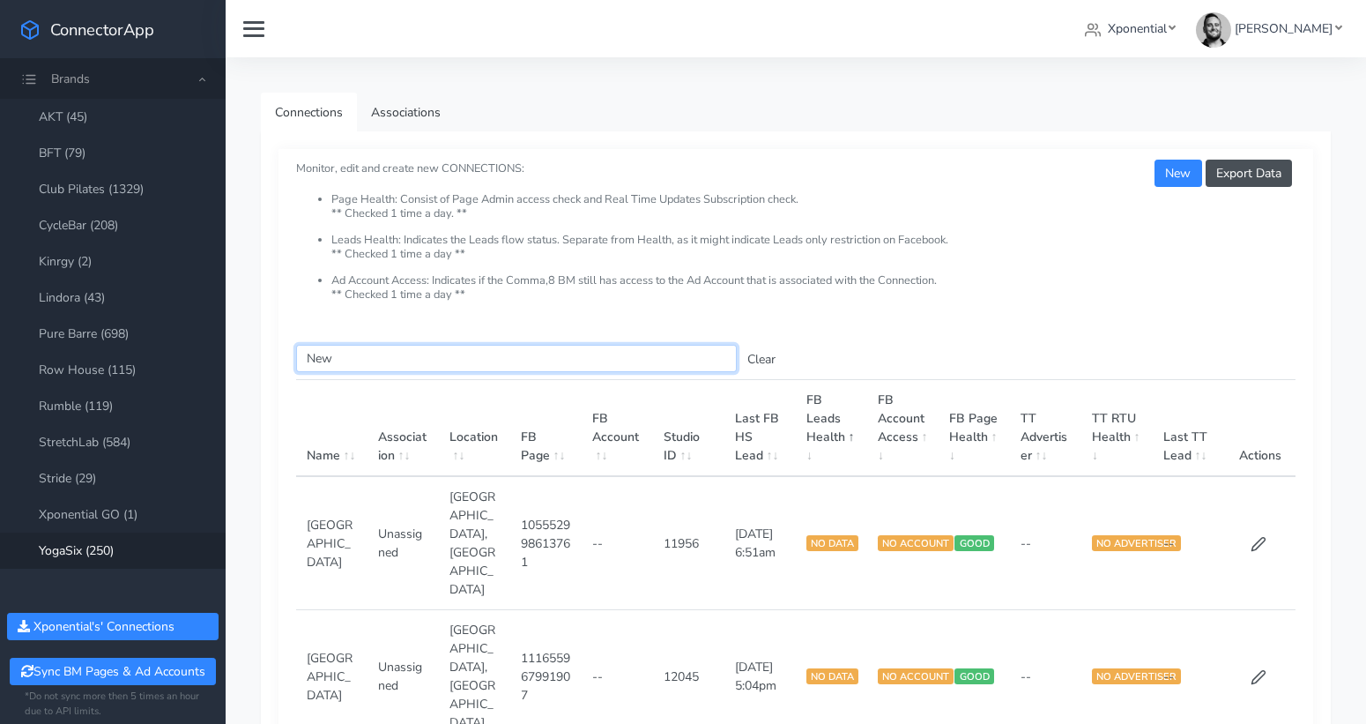
type input "New"
